Goal: Transaction & Acquisition: Purchase product/service

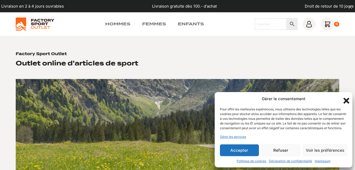
click at [233, 153] on button "Accepter" at bounding box center [239, 151] width 39 height 12
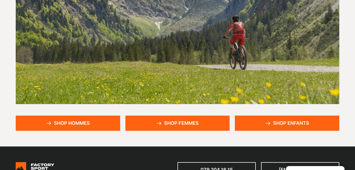
scroll to position [74, 0]
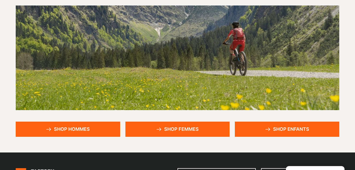
click at [54, 130] on link "Shop hommes" at bounding box center [68, 129] width 105 height 15
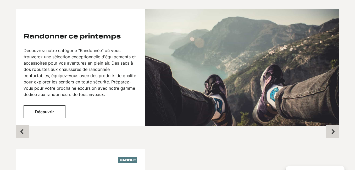
scroll to position [380, 0]
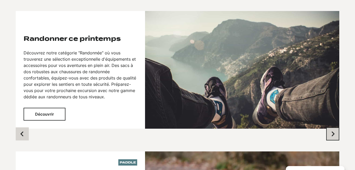
click at [333, 135] on icon "Next slide" at bounding box center [333, 134] width 3 height 5
click at [335, 135] on icon "Next slide" at bounding box center [333, 134] width 3 height 5
click at [330, 134] on icon "Next slide" at bounding box center [332, 134] width 5 height 5
click at [331, 134] on icon "Next slide" at bounding box center [332, 134] width 5 height 5
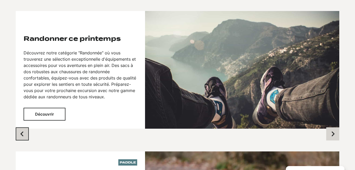
click at [25, 137] on button "Previous slide" at bounding box center [22, 134] width 13 height 13
click at [35, 119] on button "Découvrir" at bounding box center [45, 114] width 42 height 13
click at [46, 115] on button "Découvrir" at bounding box center [45, 114] width 42 height 13
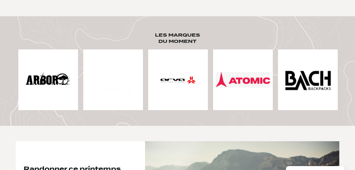
scroll to position [248, 0]
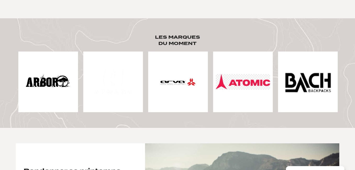
click at [257, 89] on img at bounding box center [243, 82] width 55 height 16
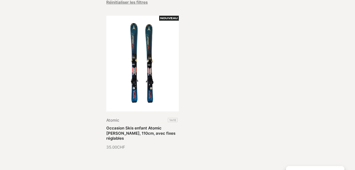
scroll to position [108, 0]
